Goal: Navigation & Orientation: Find specific page/section

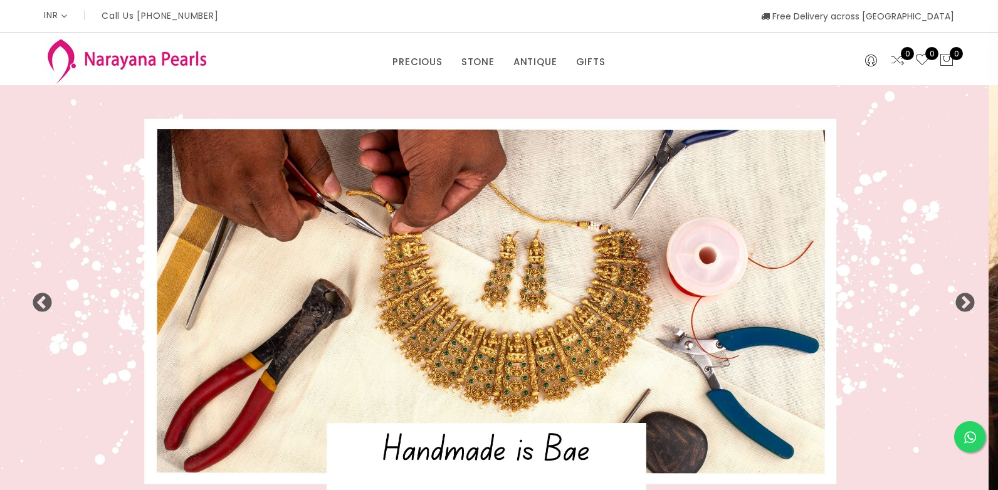
select select "INR"
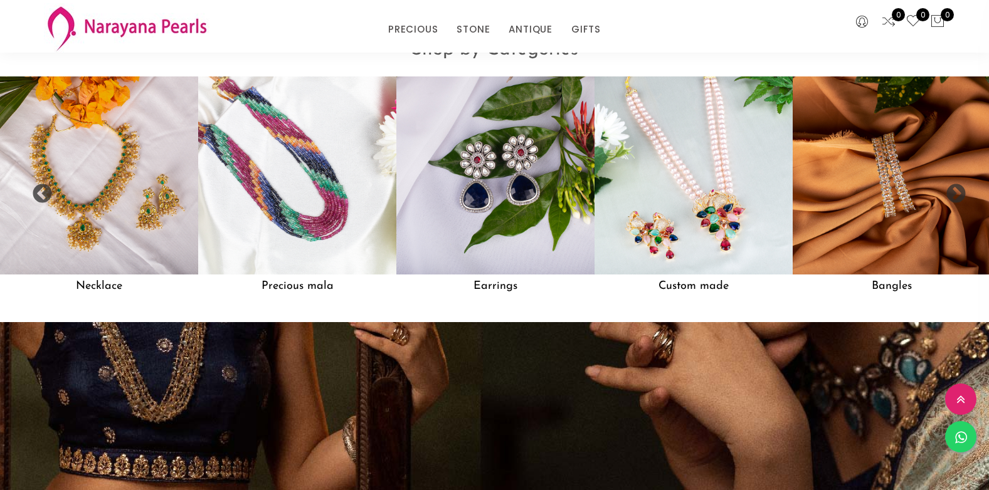
scroll to position [1129, 0]
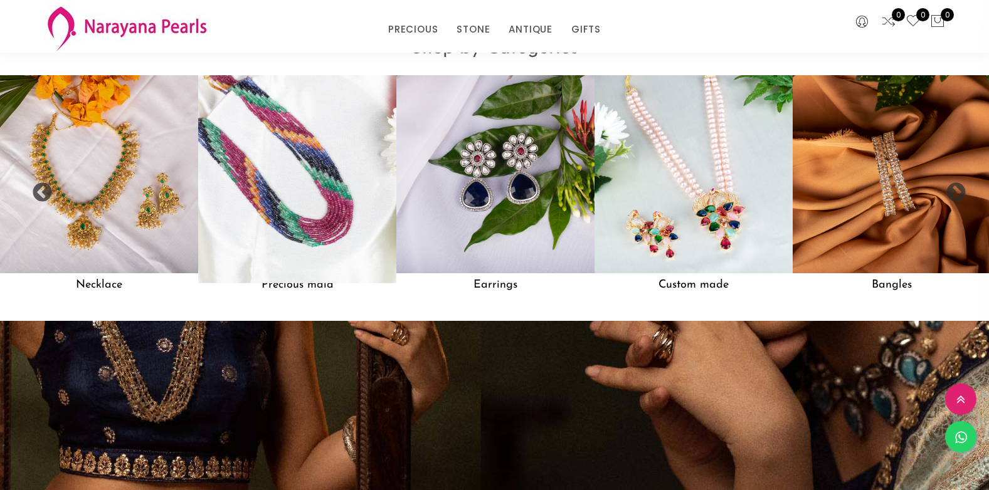
click at [294, 181] on img at bounding box center [297, 174] width 218 height 218
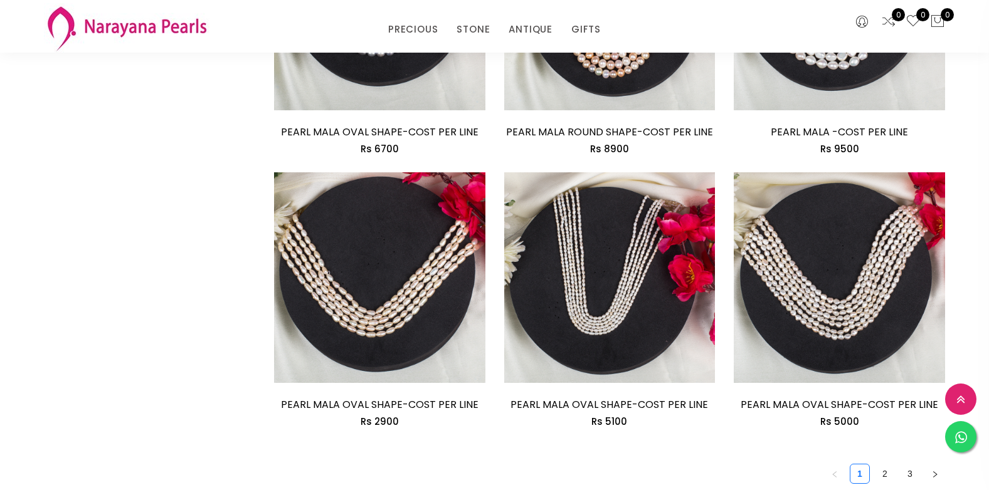
scroll to position [1882, 0]
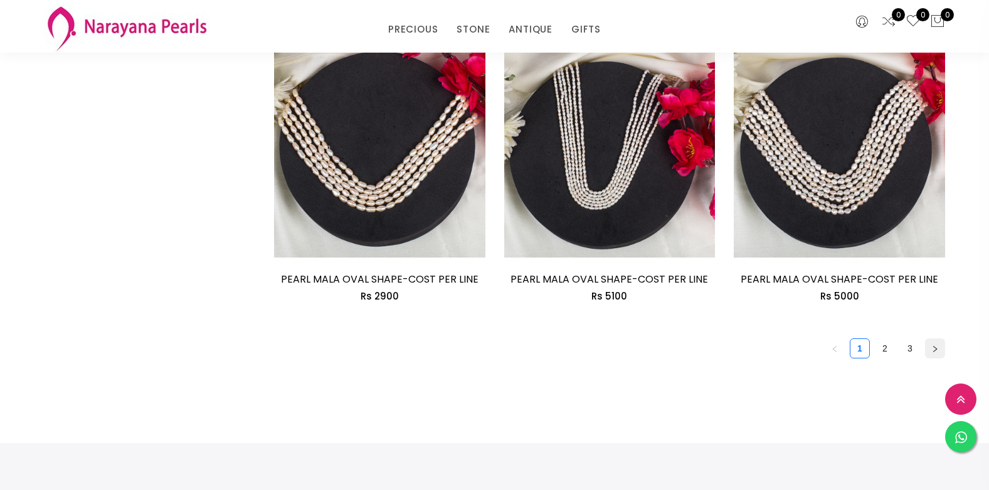
click at [935, 346] on icon "right" at bounding box center [935, 350] width 8 height 8
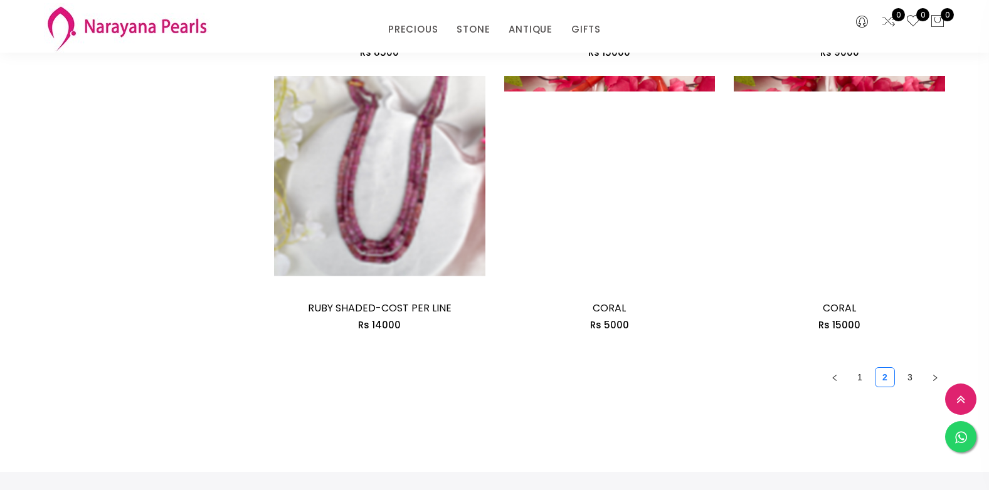
scroll to position [1819, 0]
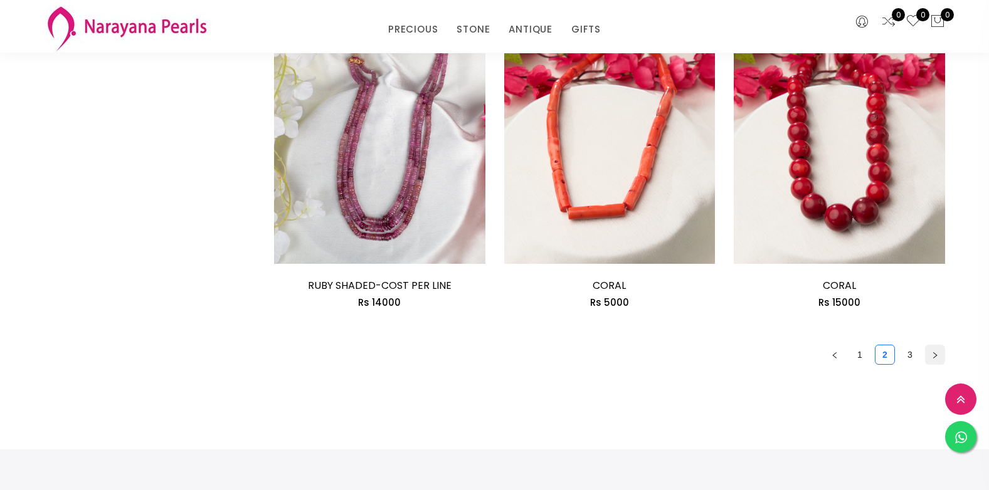
click at [933, 354] on icon "right" at bounding box center [935, 356] width 8 height 8
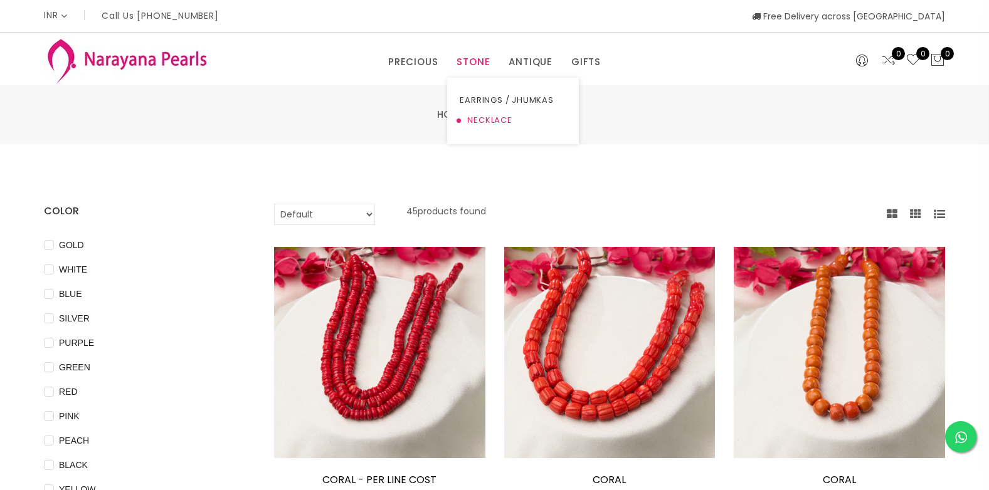
click at [484, 119] on link "NECKLACE" at bounding box center [513, 120] width 107 height 20
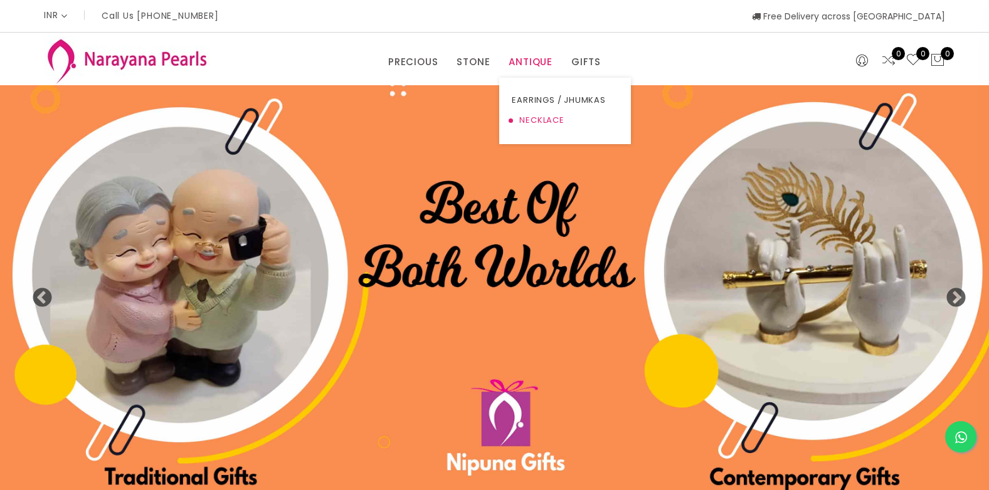
click at [534, 119] on link "NECKLACE" at bounding box center [565, 120] width 107 height 20
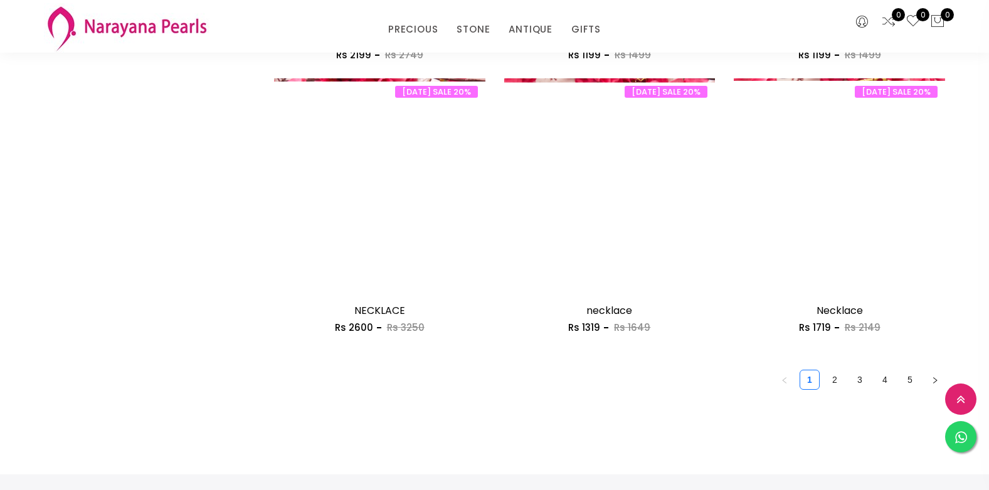
scroll to position [1882, 0]
